Goal: Task Accomplishment & Management: Use online tool/utility

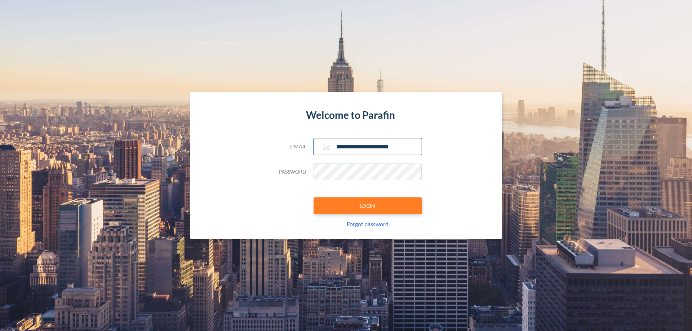
type input "**********"
click at [368, 206] on button "LOGIN" at bounding box center [368, 206] width 108 height 17
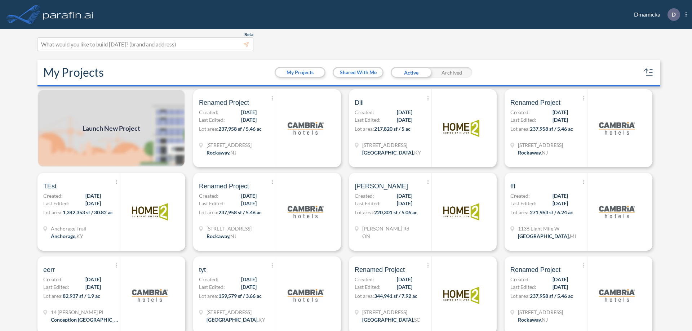
scroll to position [2, 0]
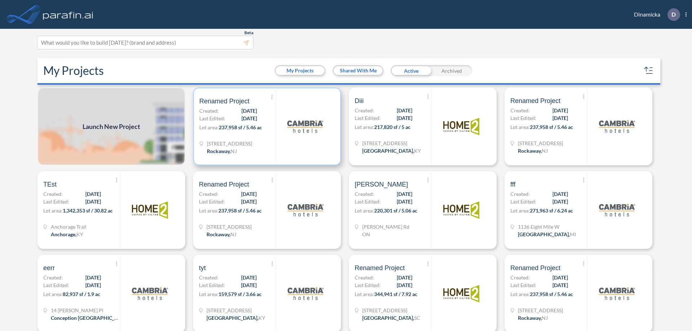
click at [266, 127] on p "Lot area: 237,958 sf / 5.46 ac" at bounding box center [237, 129] width 76 height 10
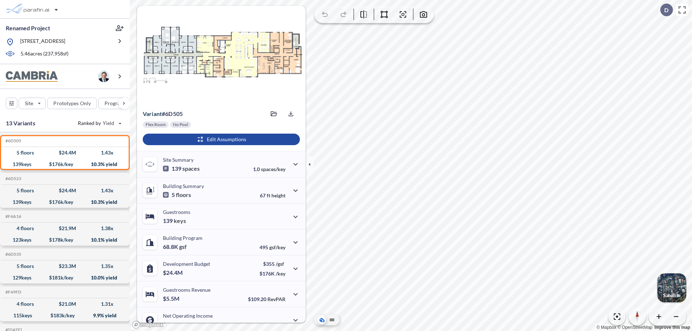
scroll to position [36, 0]
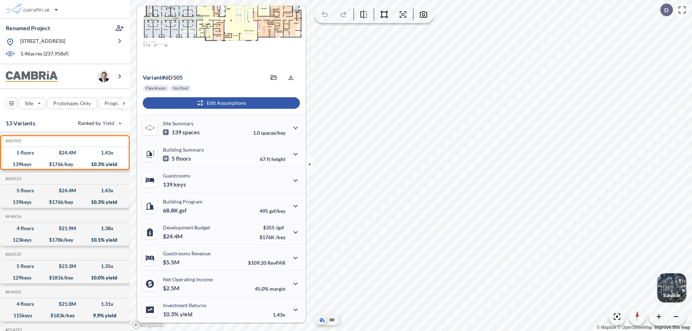
click at [220, 103] on div "button" at bounding box center [221, 103] width 157 height 12
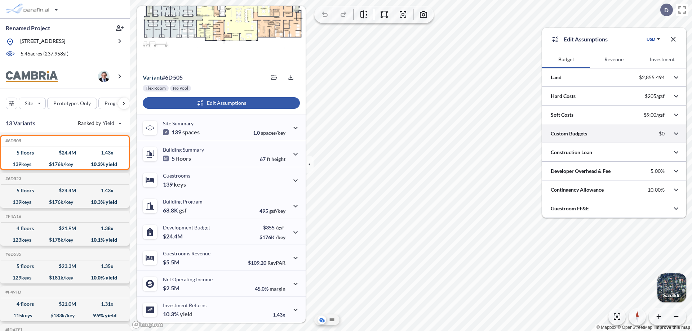
click at [614, 134] on div at bounding box center [614, 133] width 144 height 18
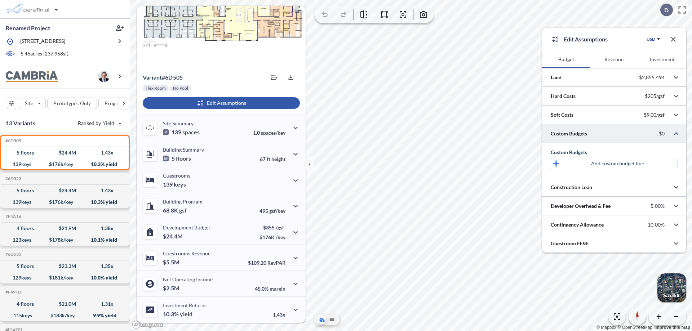
click at [617, 164] on p "Add custom budget line" at bounding box center [617, 163] width 53 height 7
